Goal: Task Accomplishment & Management: Use online tool/utility

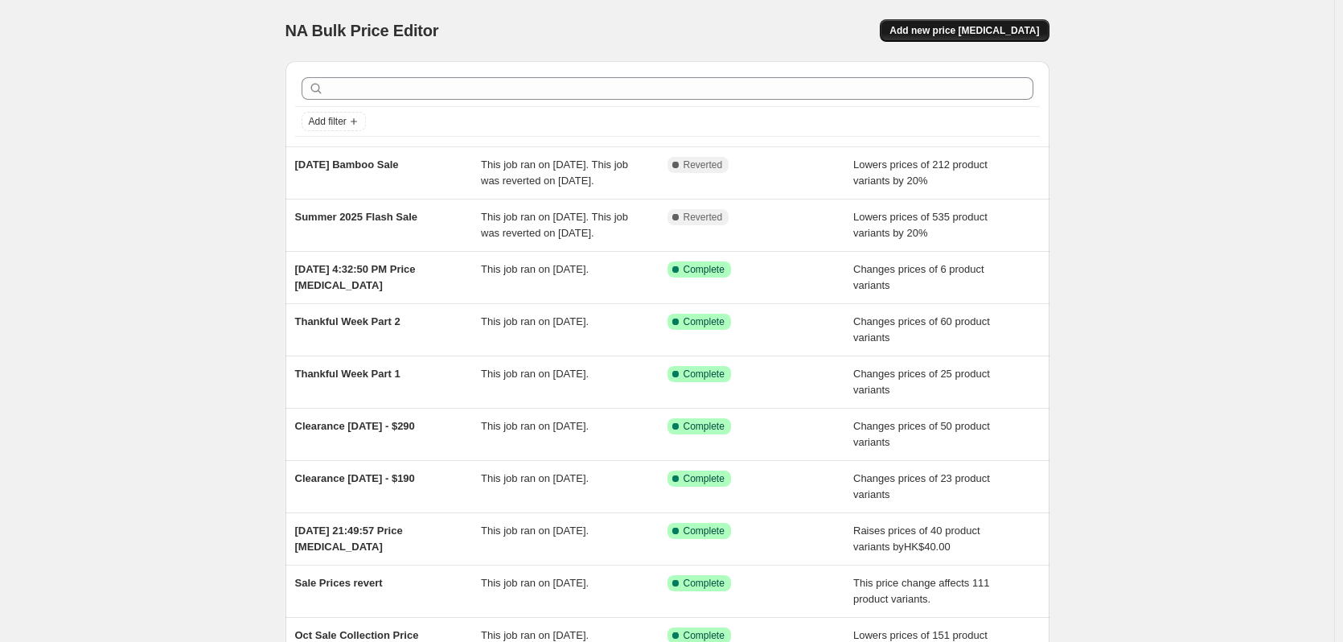
click at [995, 27] on span "Add new price [MEDICAL_DATA]" at bounding box center [964, 30] width 150 height 13
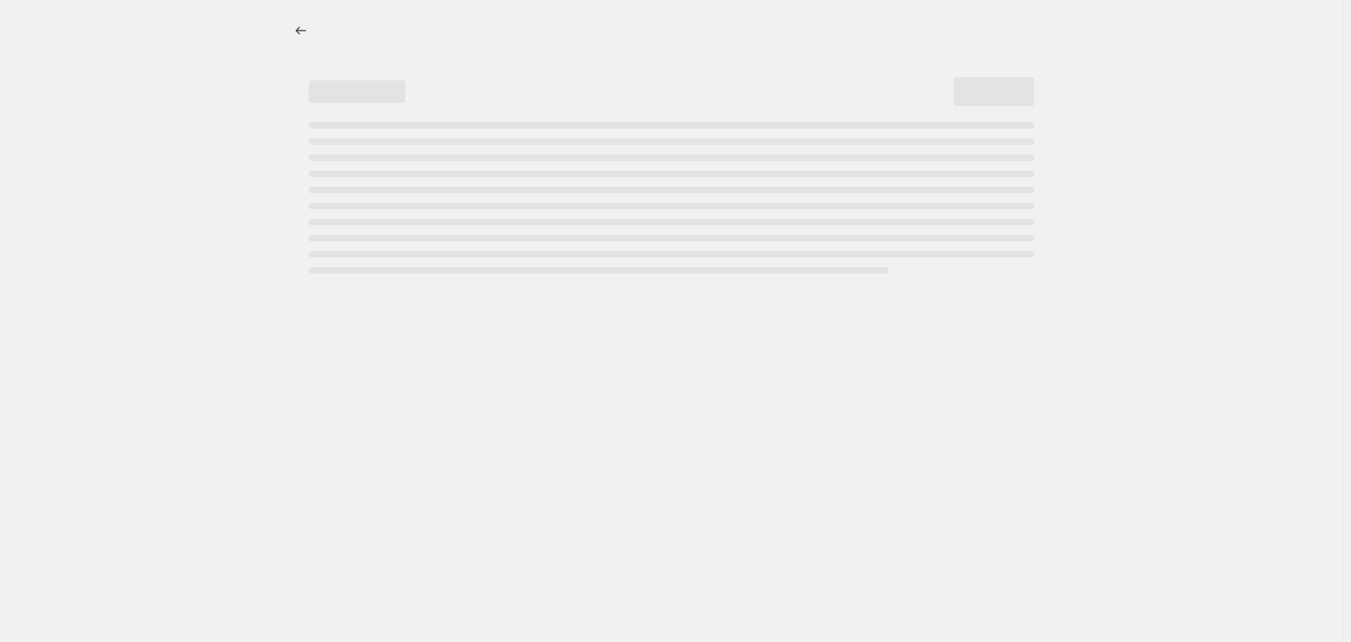
select select "percentage"
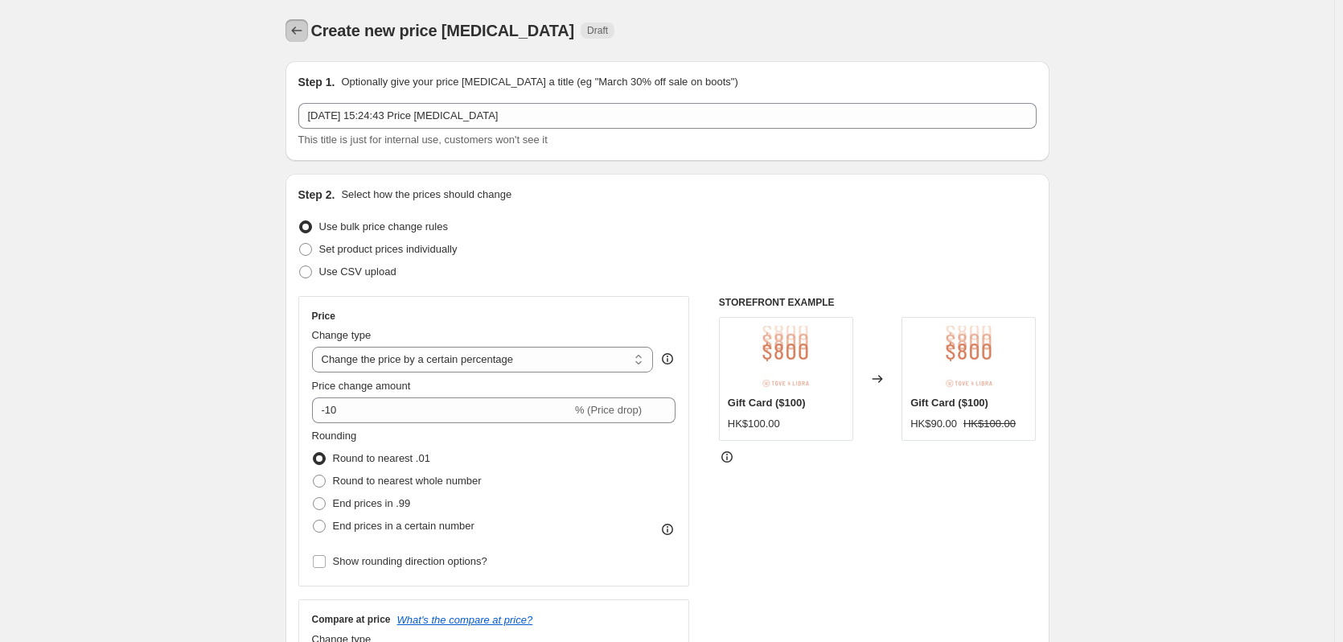
click at [299, 32] on icon "Price change jobs" at bounding box center [297, 31] width 16 height 16
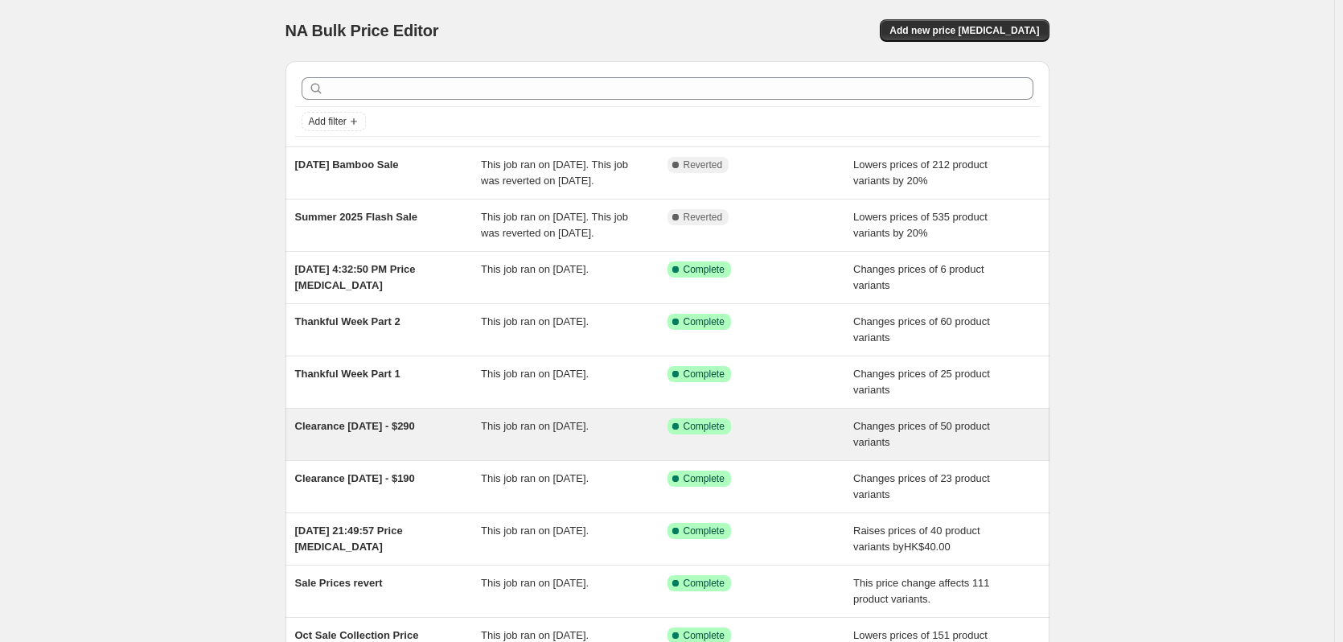
click at [415, 432] on span "Clearance [DATE] - $290" at bounding box center [355, 426] width 120 height 12
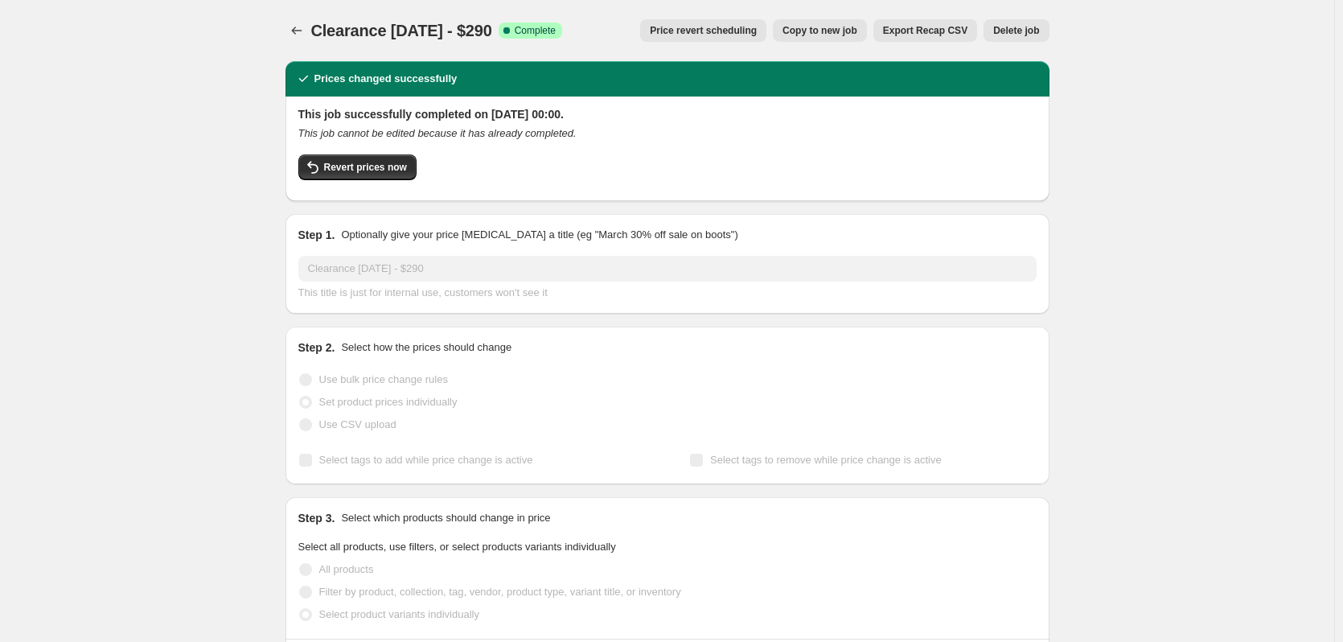
click at [408, 34] on span "Clearance [DATE] - $290" at bounding box center [401, 31] width 181 height 18
copy span "Clearance [DATE] - $290"
click at [294, 31] on icon "Price change jobs" at bounding box center [297, 31] width 16 height 16
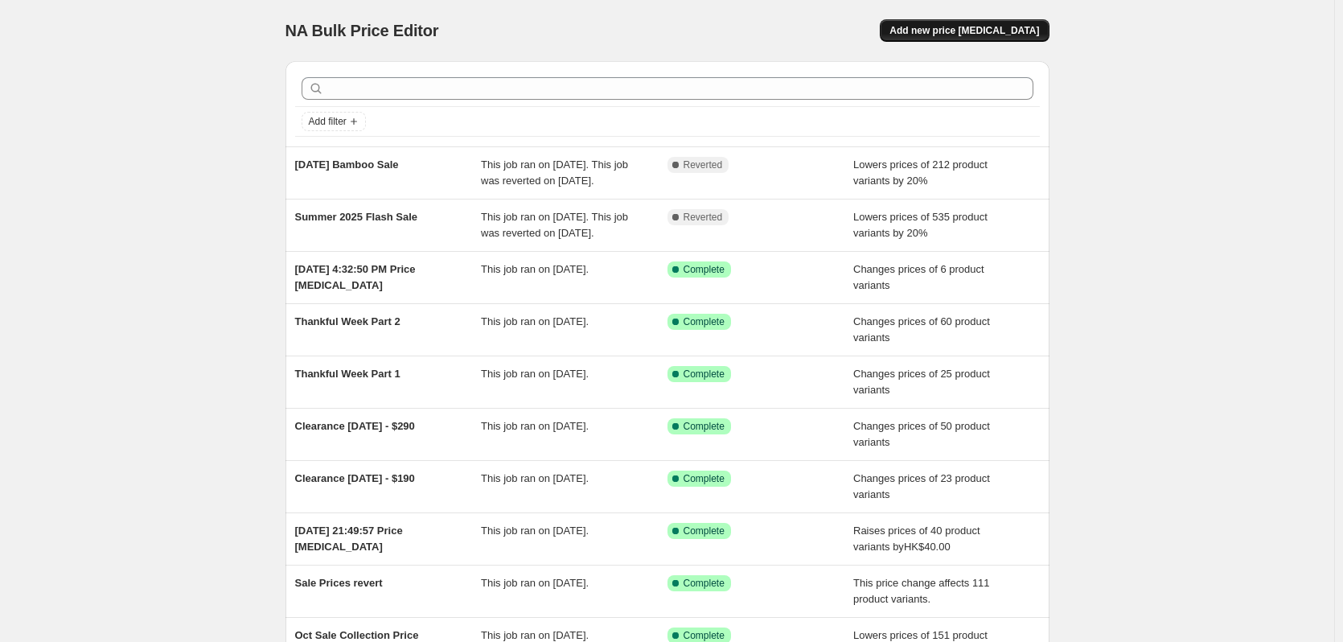
click at [990, 31] on span "Add new price [MEDICAL_DATA]" at bounding box center [964, 30] width 150 height 13
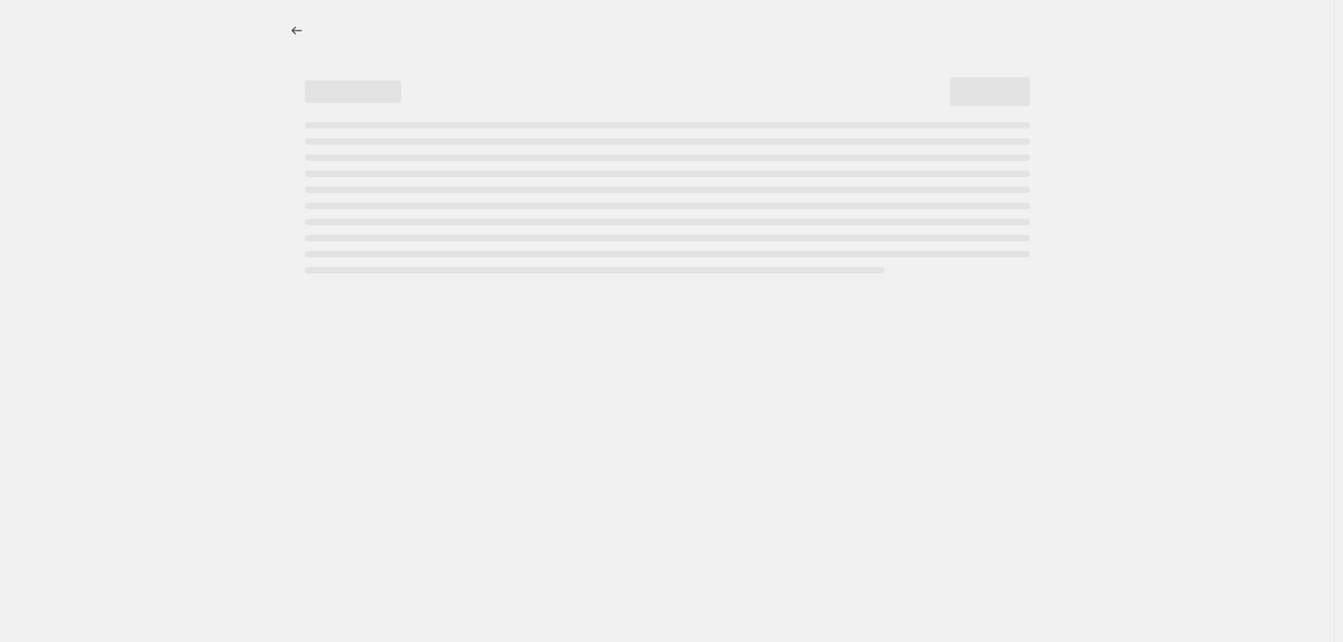
select select "percentage"
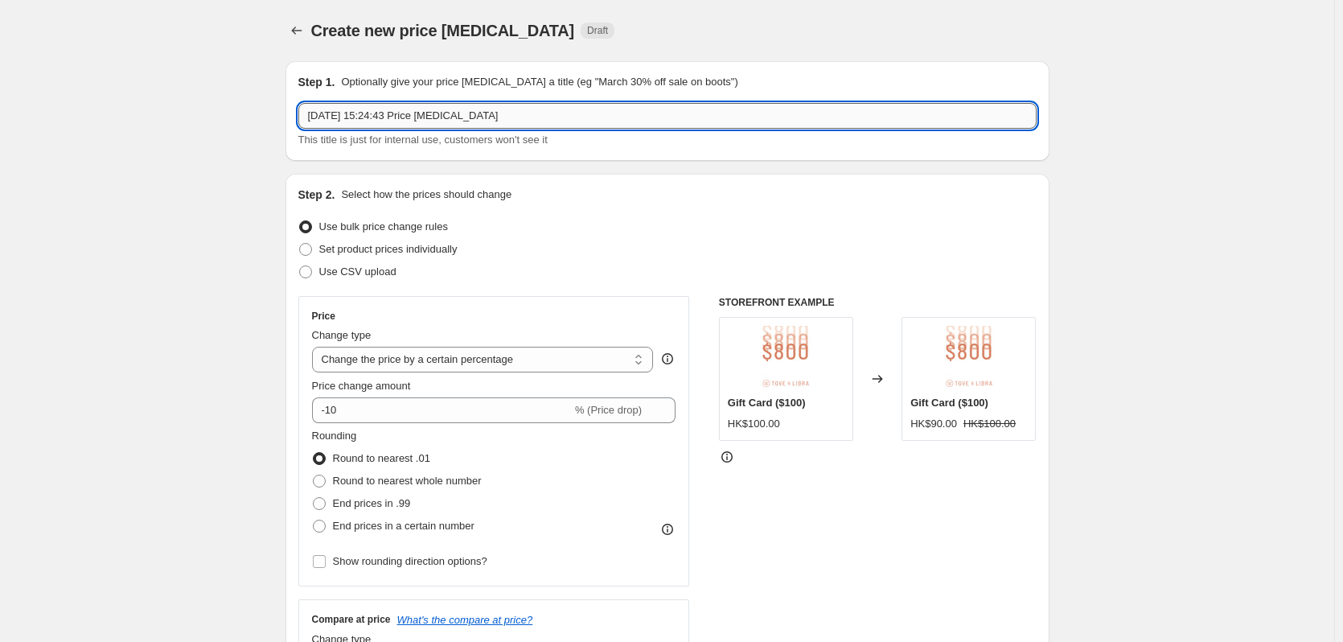
click at [365, 118] on input "[DATE] 15:24:43 Price [MEDICAL_DATA]" at bounding box center [667, 116] width 738 height 26
paste input "Clearance [DATE] - $290"
click at [364, 112] on input "[DATE]Clearance [DATE] - $290, 15:24:43 Price [MEDICAL_DATA]" at bounding box center [667, 116] width 738 height 26
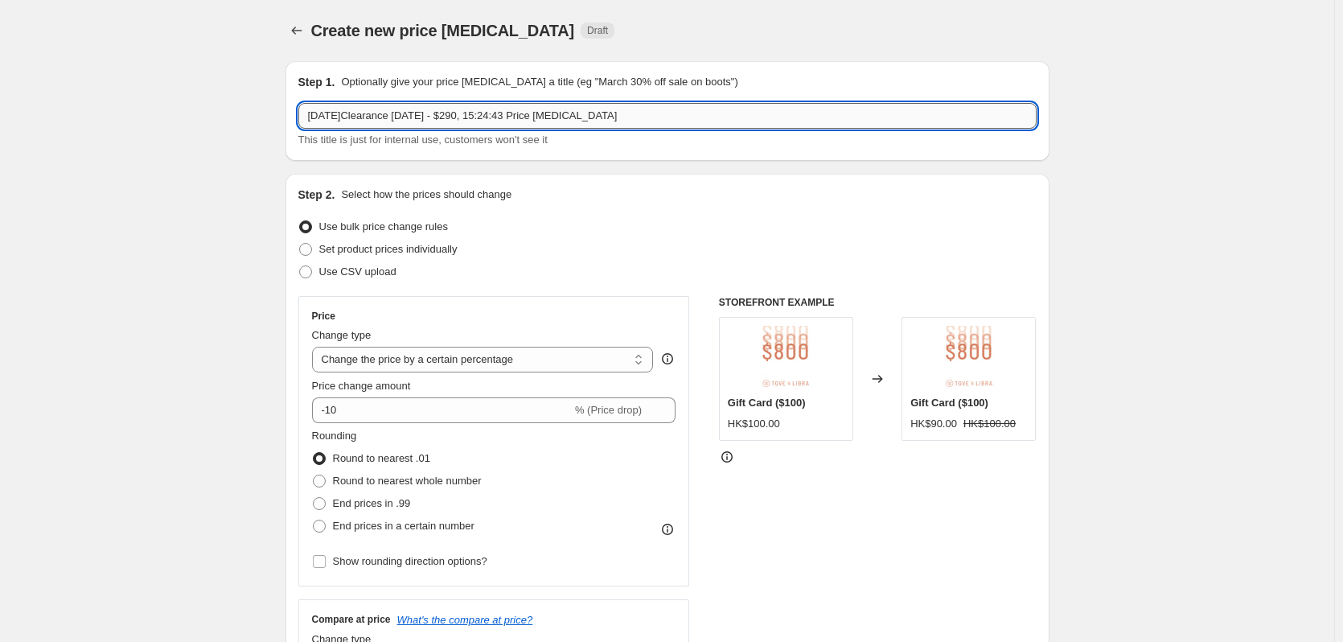
paste input "Clearance [DATE] - $290"
click at [310, 117] on input "Clearance [DATE] - $290" at bounding box center [667, 116] width 738 height 26
paste input "NEW FW25 Clearance - $290"
click at [448, 120] on input "Clearance [DATE] - $290NEW FW25 Clearance - $290" at bounding box center [667, 116] width 738 height 26
click at [353, 115] on input "NEW FW25 Clearance - $290" at bounding box center [667, 116] width 738 height 26
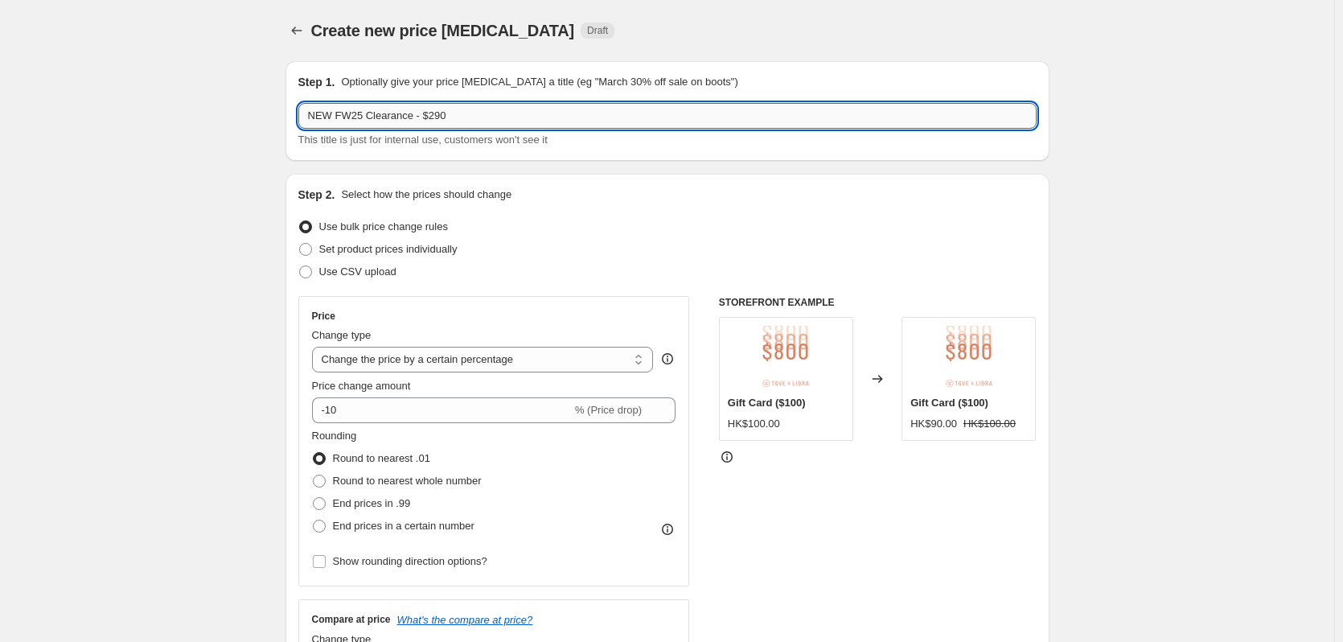
click at [353, 115] on input "NEW FW25 Clearance - $290" at bounding box center [667, 116] width 738 height 26
click at [381, 114] on input "NEW Clearance - $290" at bounding box center [667, 116] width 738 height 26
type input "NEW Clearance FW25_[DATE] - $290"
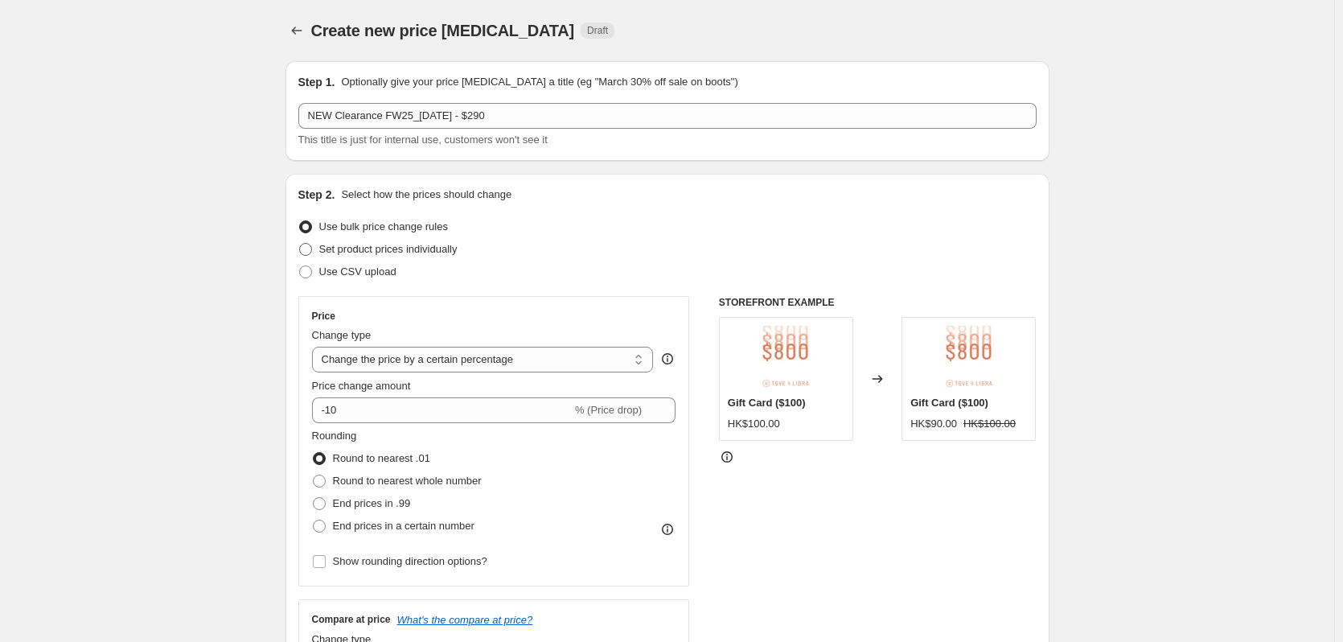
click at [308, 249] on span at bounding box center [305, 249] width 13 height 13
click at [300, 244] on input "Set product prices individually" at bounding box center [299, 243] width 1 height 1
radio input "true"
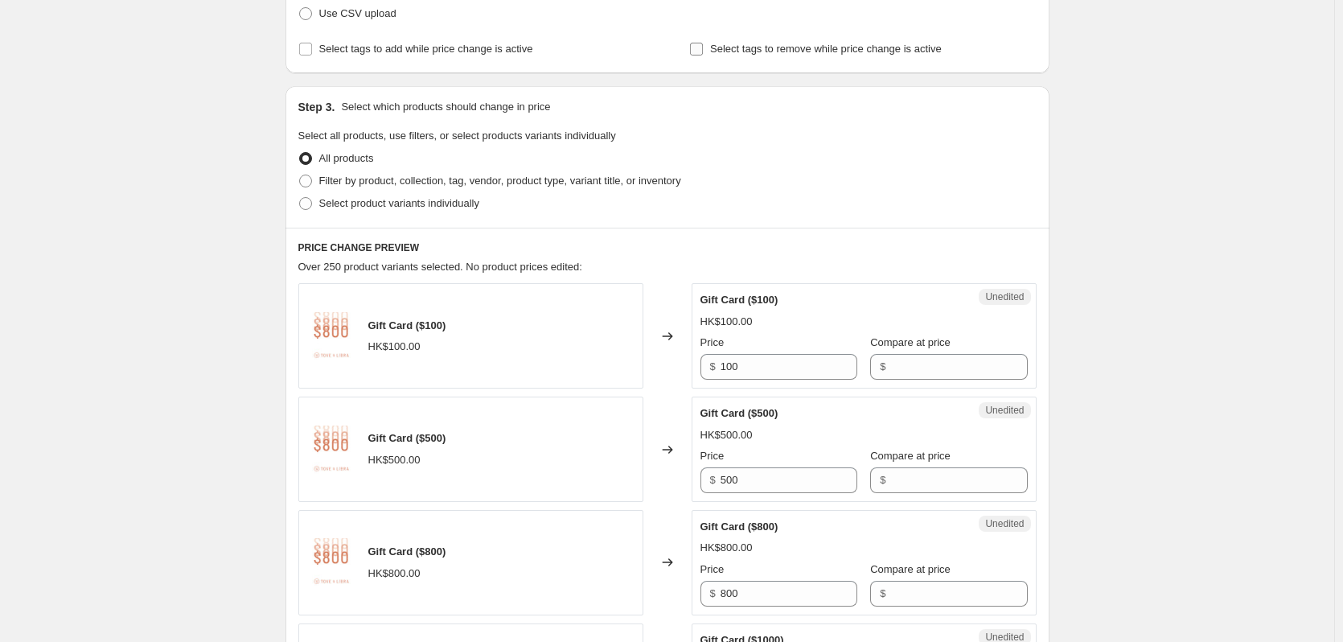
scroll to position [268, 0]
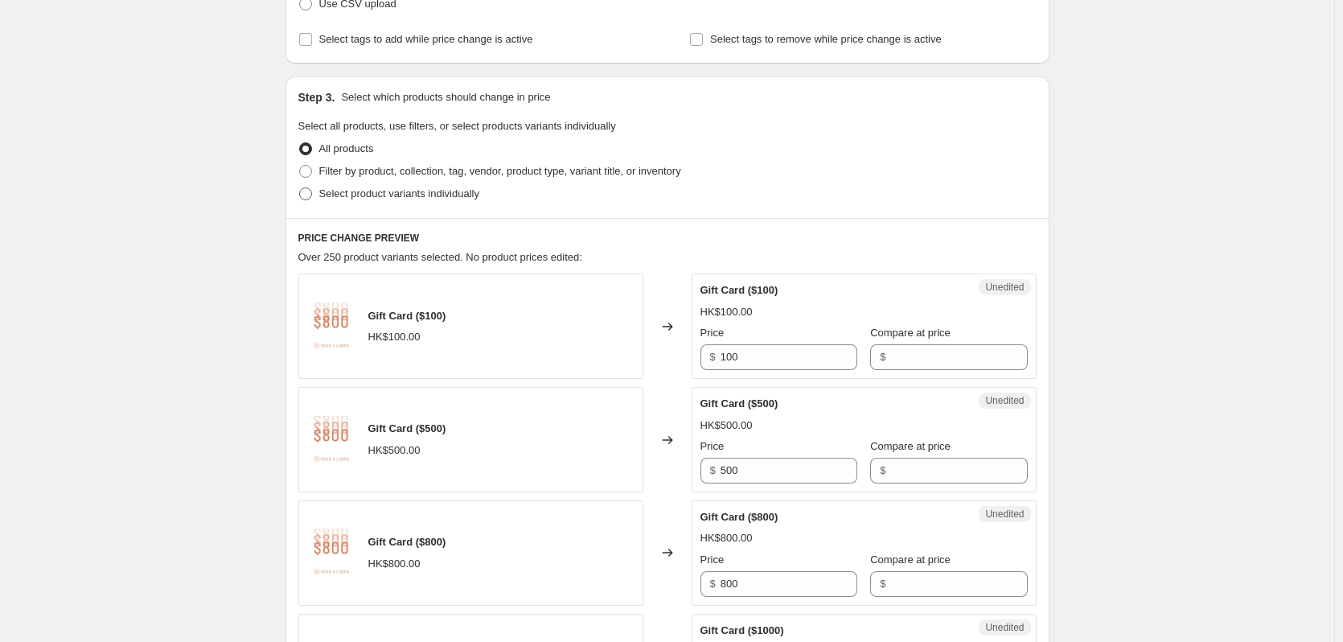
click at [311, 195] on span at bounding box center [305, 193] width 13 height 13
click at [300, 188] on input "Select product variants individually" at bounding box center [299, 187] width 1 height 1
radio input "true"
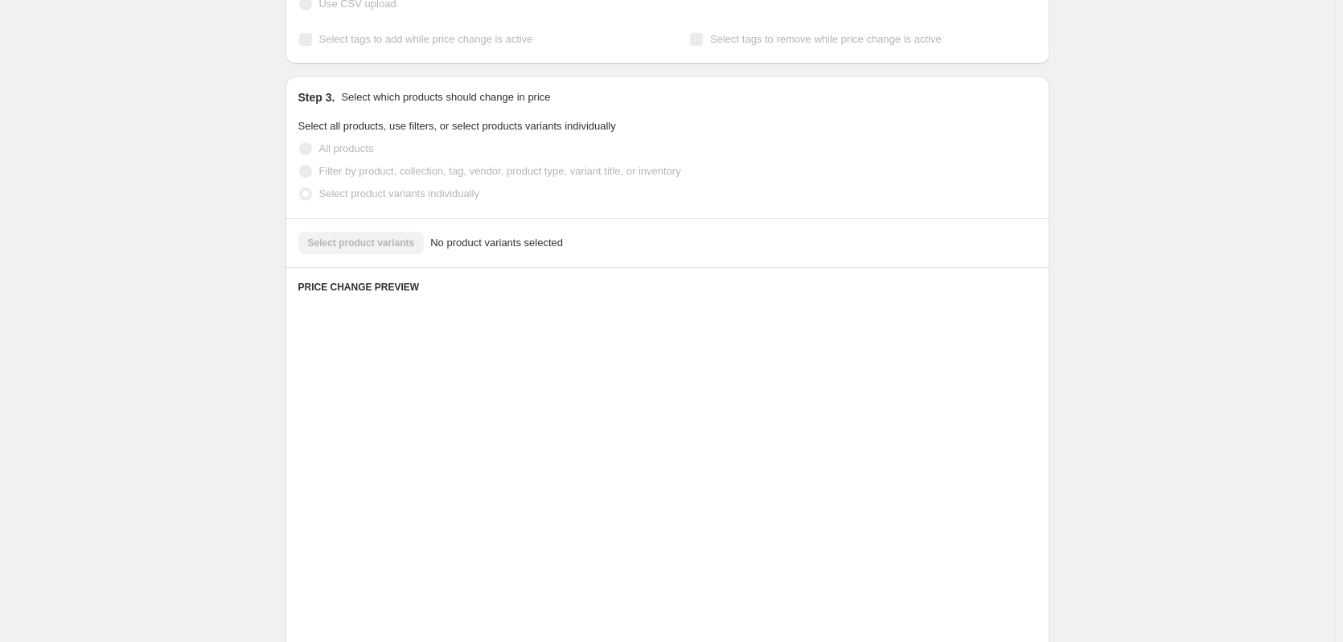
scroll to position [203, 0]
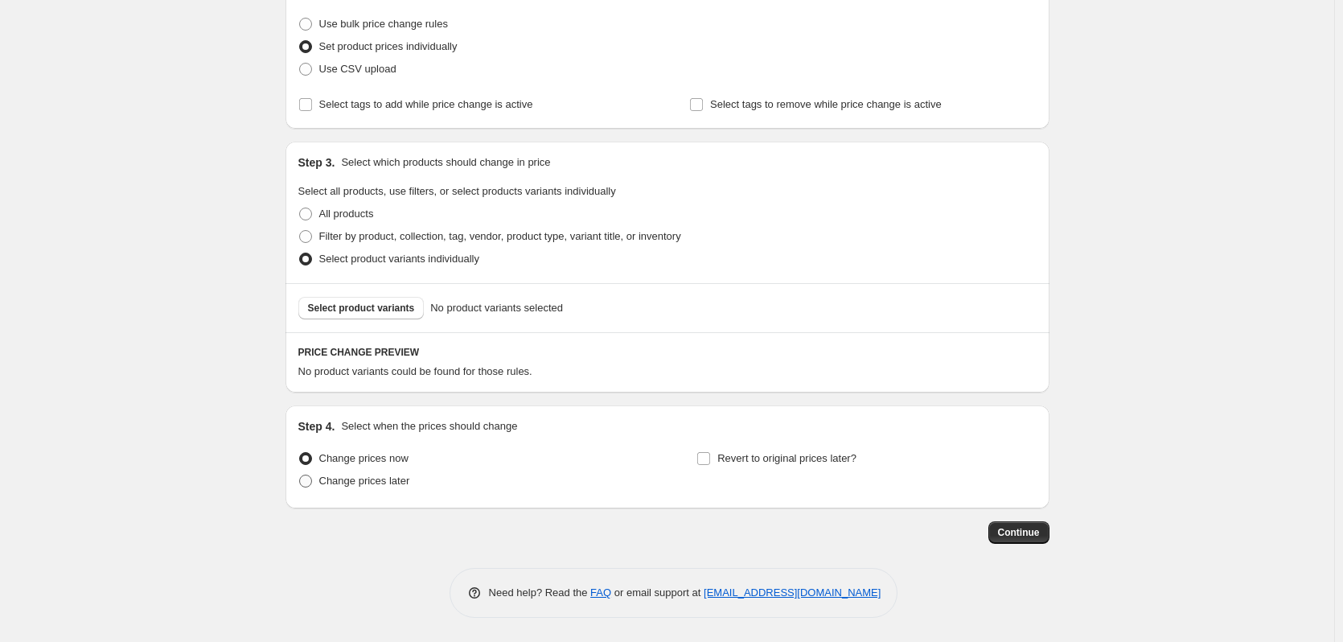
click at [312, 483] on span at bounding box center [305, 481] width 13 height 13
click at [300, 475] on input "Change prices later" at bounding box center [299, 475] width 1 height 1
radio input "true"
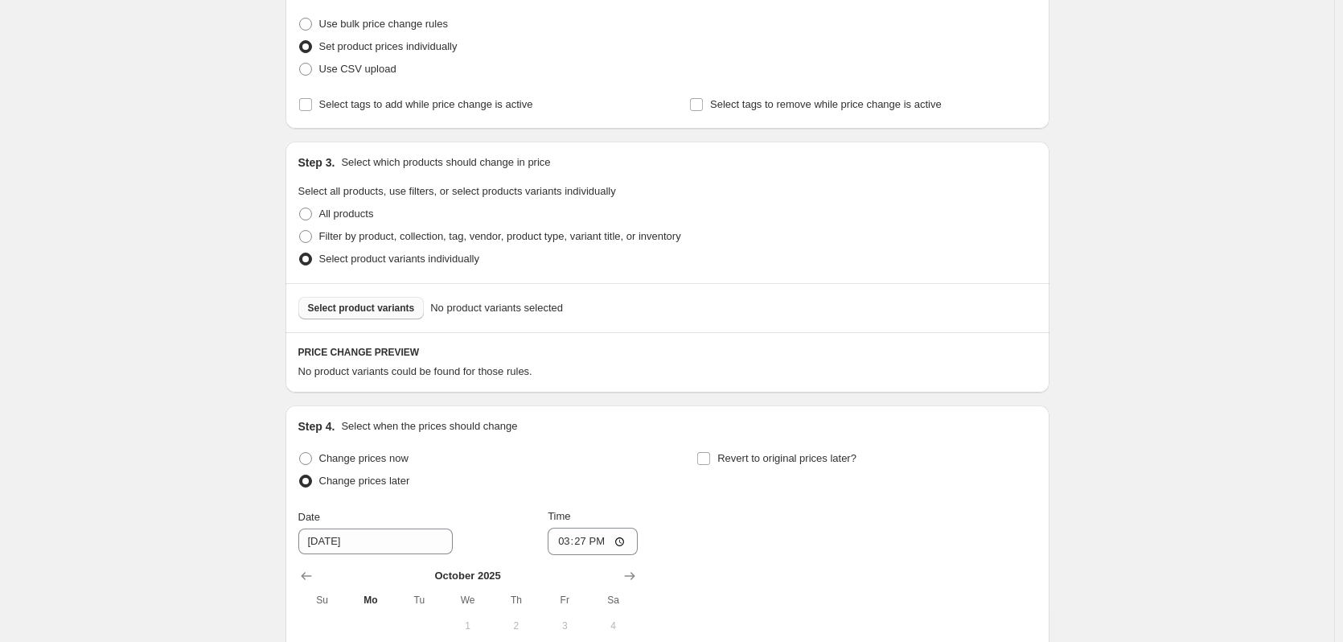
click at [380, 314] on button "Select product variants" at bounding box center [361, 308] width 126 height 23
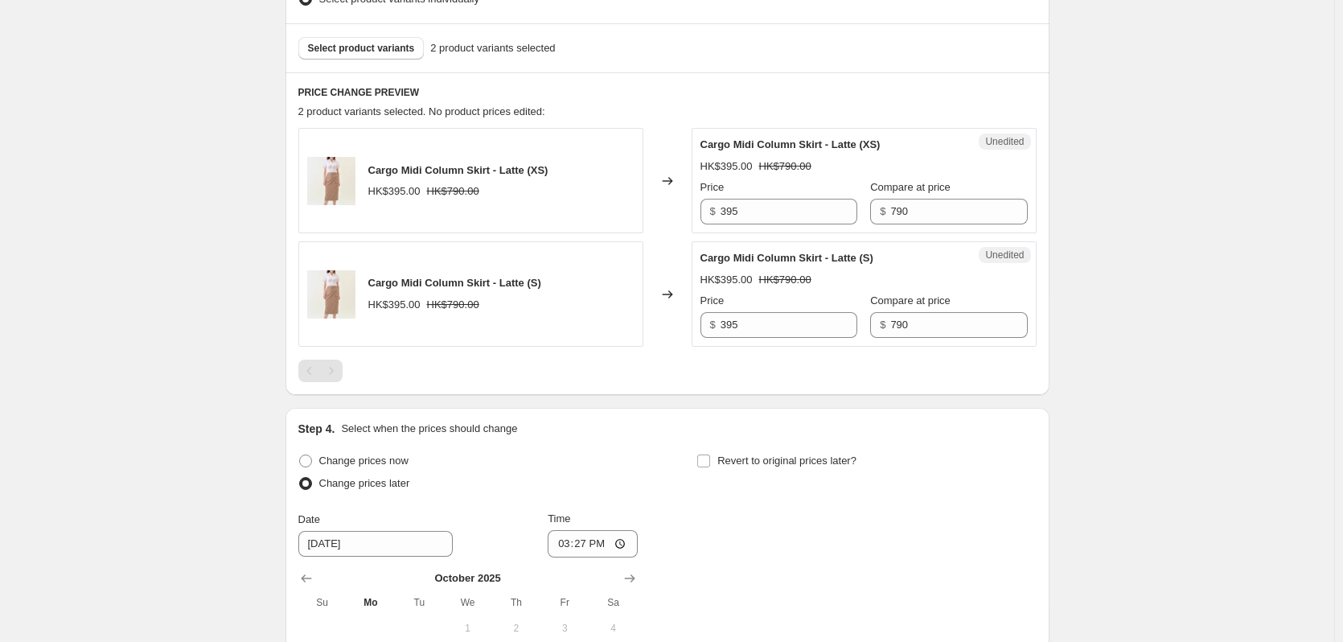
scroll to position [471, 0]
